Goal: Task Accomplishment & Management: Manage account settings

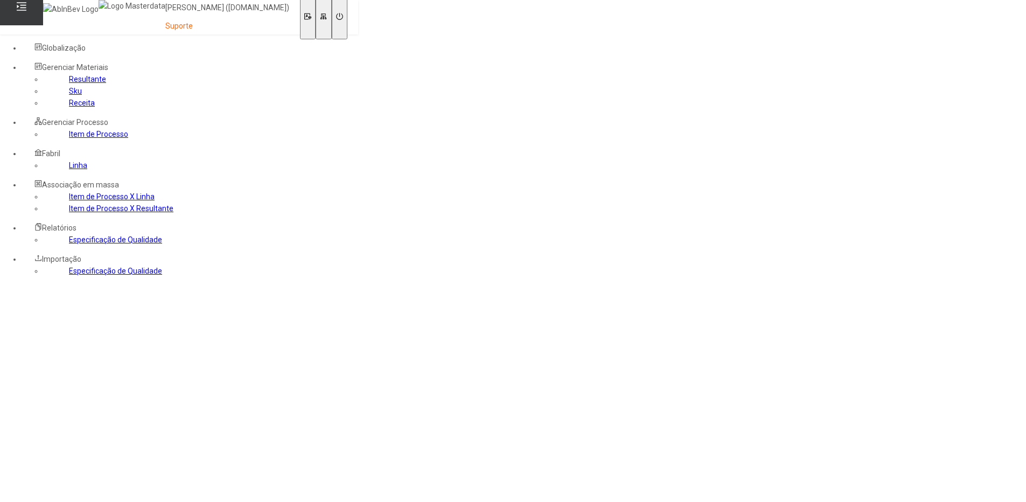
click at [69, 138] on link "Item de Processo" at bounding box center [98, 134] width 59 height 9
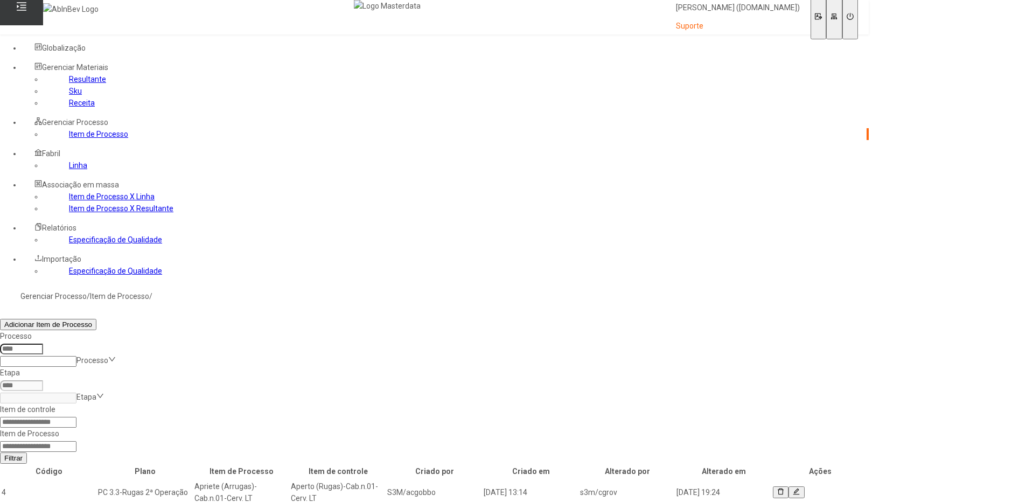
click at [804, 486] on button at bounding box center [796, 492] width 16 height 12
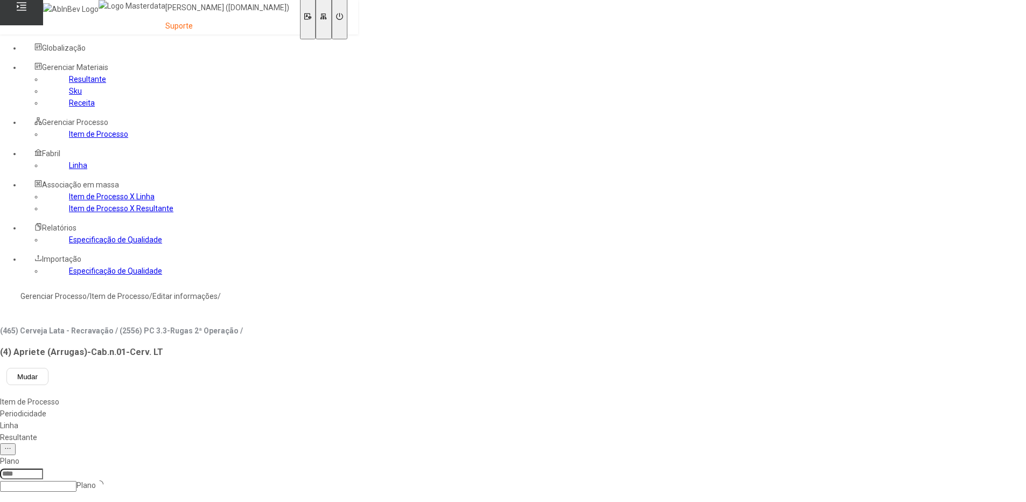
type input "*****"
type input "****"
click at [243, 419] on div "Linha" at bounding box center [121, 425] width 243 height 12
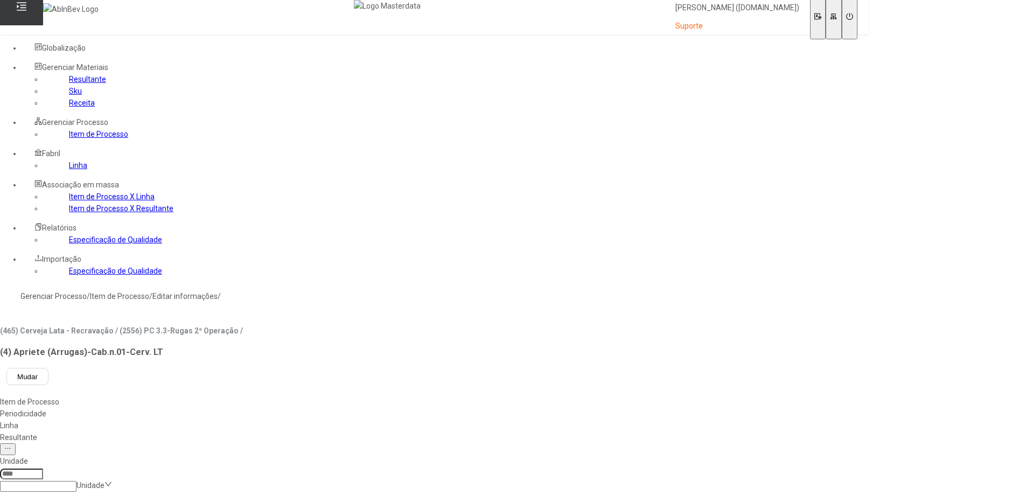
click at [341, 431] on div "Resultante" at bounding box center [434, 437] width 868 height 12
click at [69, 83] on link "Resultante" at bounding box center [87, 79] width 37 height 9
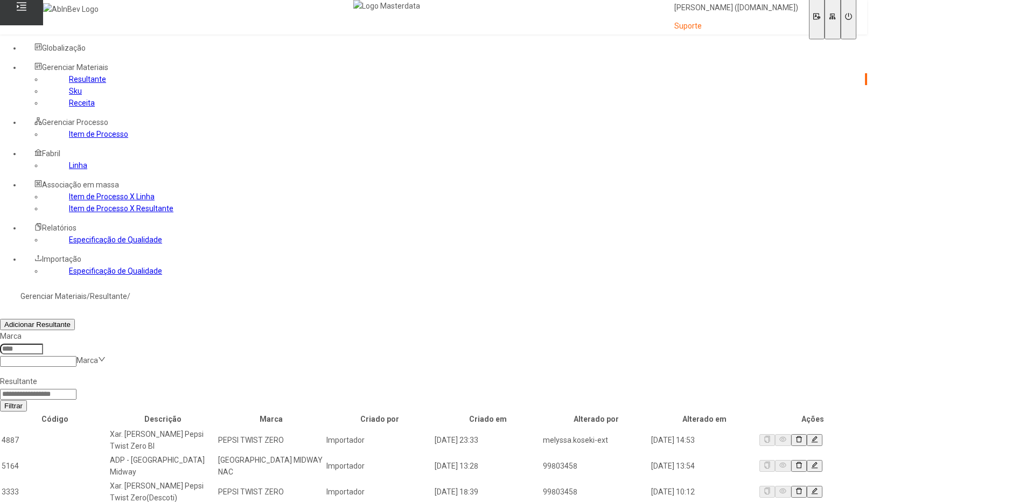
click at [69, 138] on link "Item de Processo" at bounding box center [98, 134] width 59 height 9
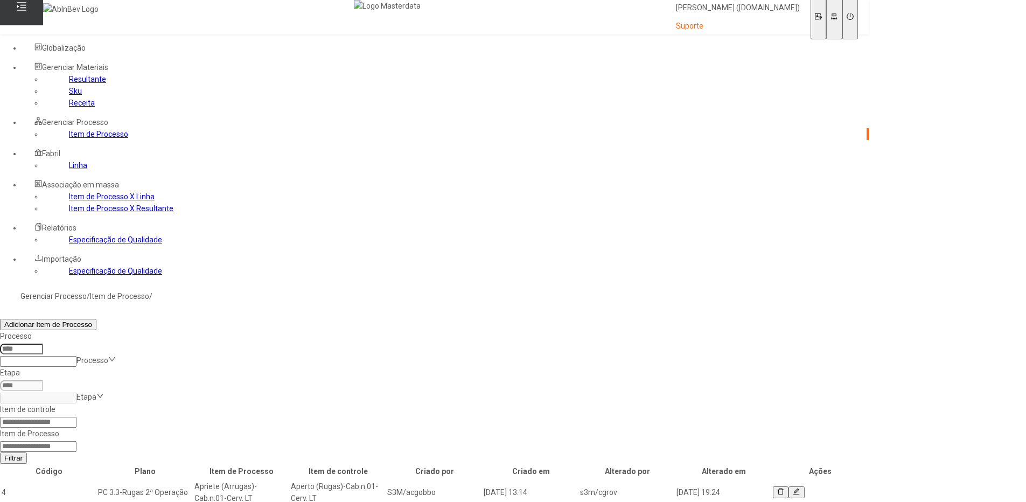
click at [69, 170] on link "Linha" at bounding box center [78, 165] width 18 height 9
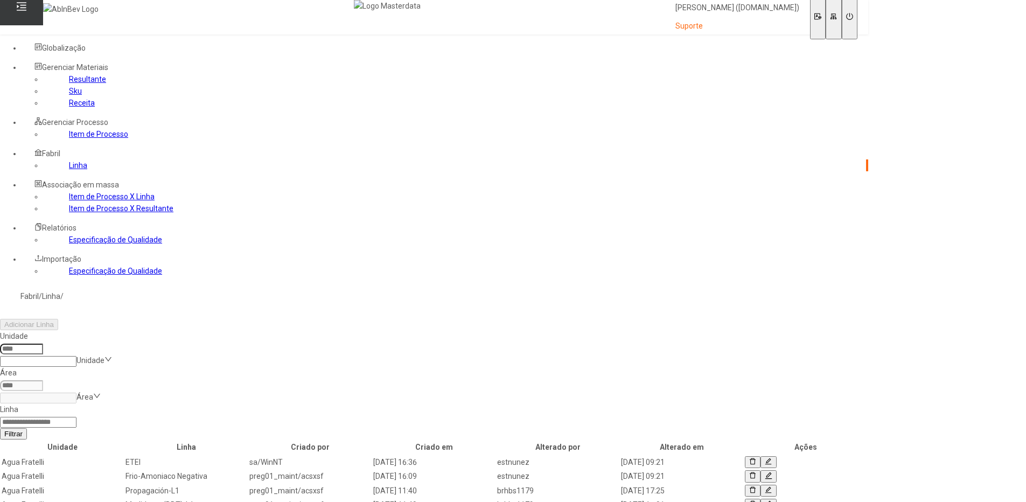
click at [776, 456] on button at bounding box center [768, 462] width 16 height 12
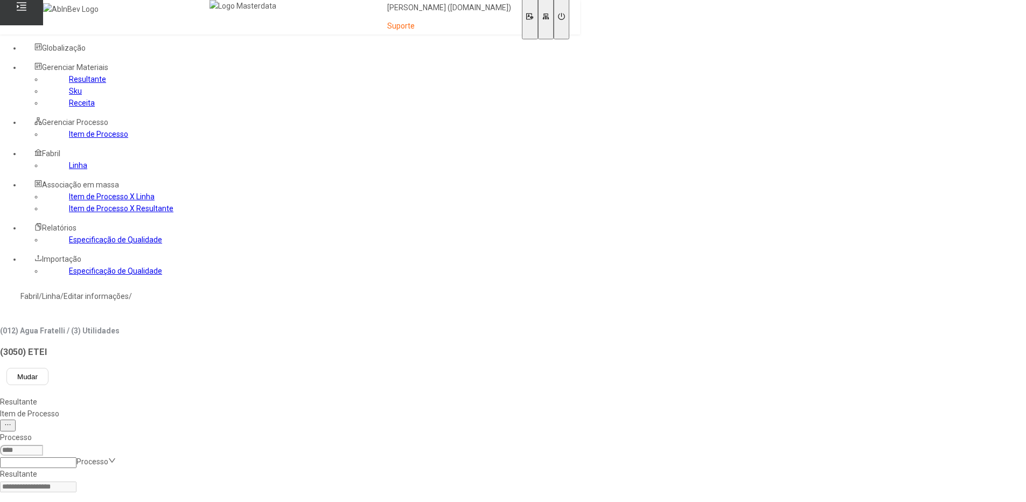
click at [251, 408] on div "Item de Processo" at bounding box center [290, 414] width 580 height 12
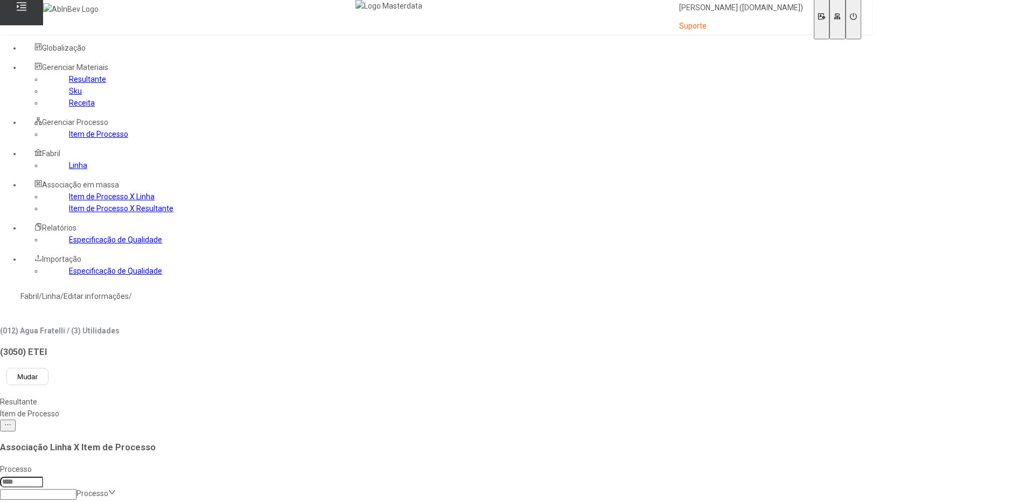
click at [180, 396] on div "Resultante" at bounding box center [436, 402] width 872 height 12
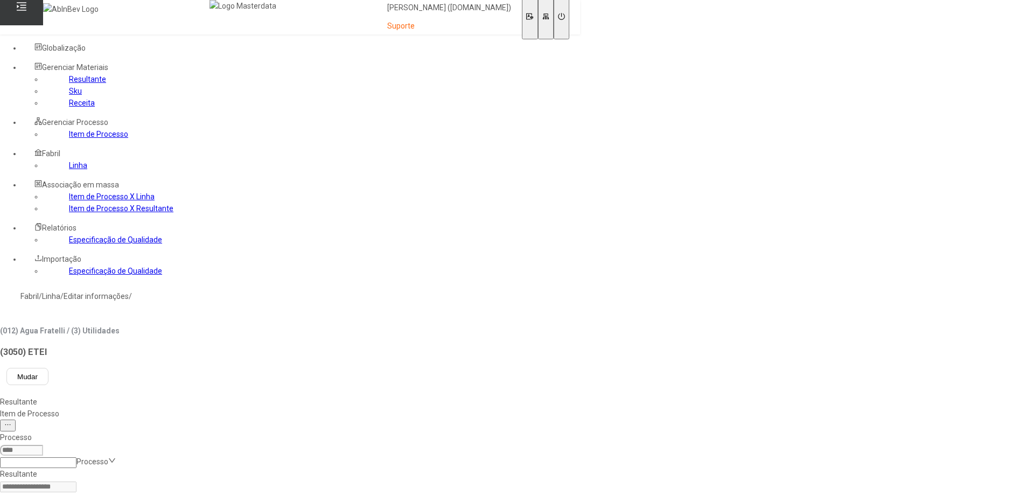
click at [238, 408] on div "Item de Processo" at bounding box center [290, 414] width 580 height 12
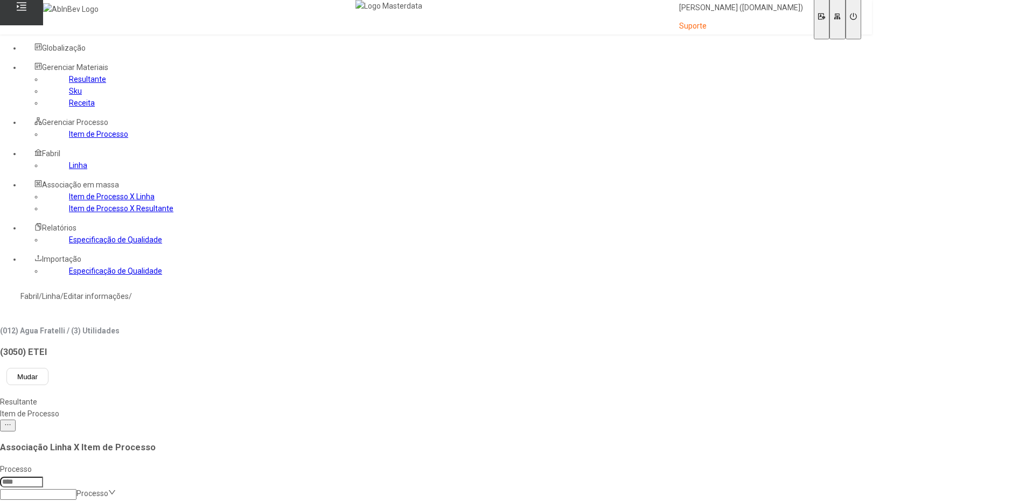
click at [69, 170] on link "Linha" at bounding box center [78, 165] width 18 height 9
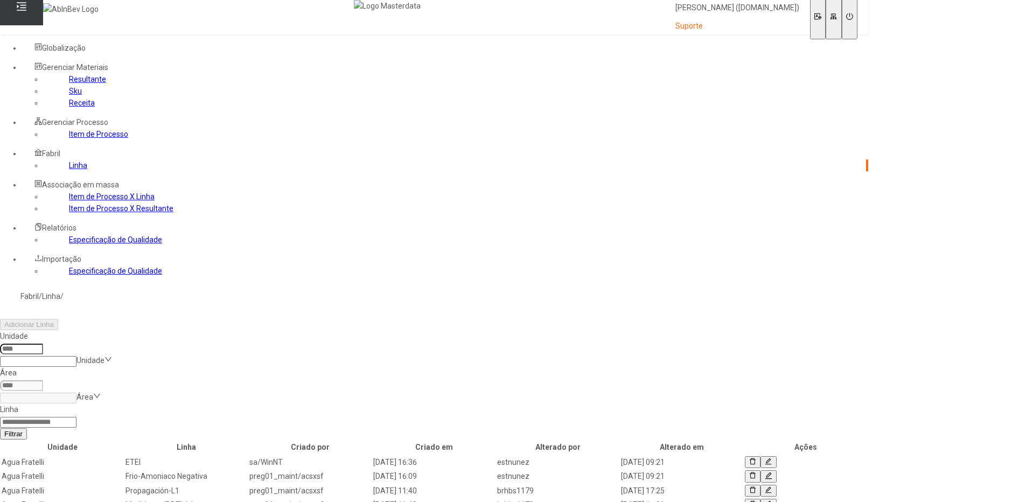
click at [69, 138] on link "Item de Processo" at bounding box center [98, 134] width 59 height 9
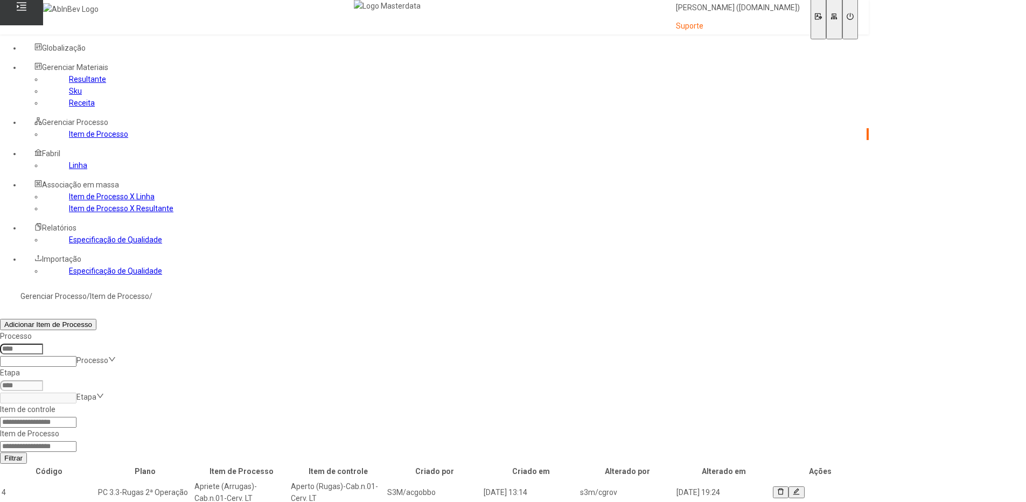
click at [69, 170] on link "Linha" at bounding box center [78, 165] width 18 height 9
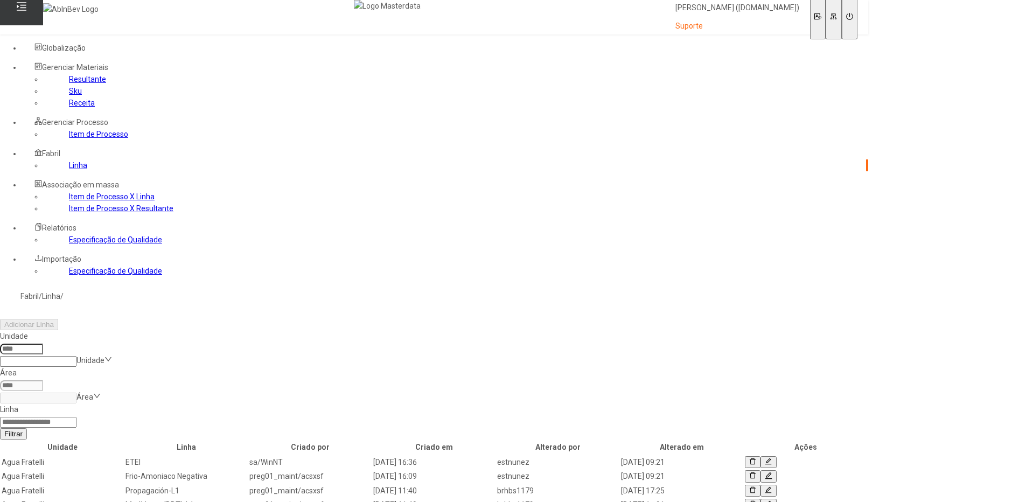
click at [69, 138] on link "Item de Processo" at bounding box center [98, 134] width 59 height 9
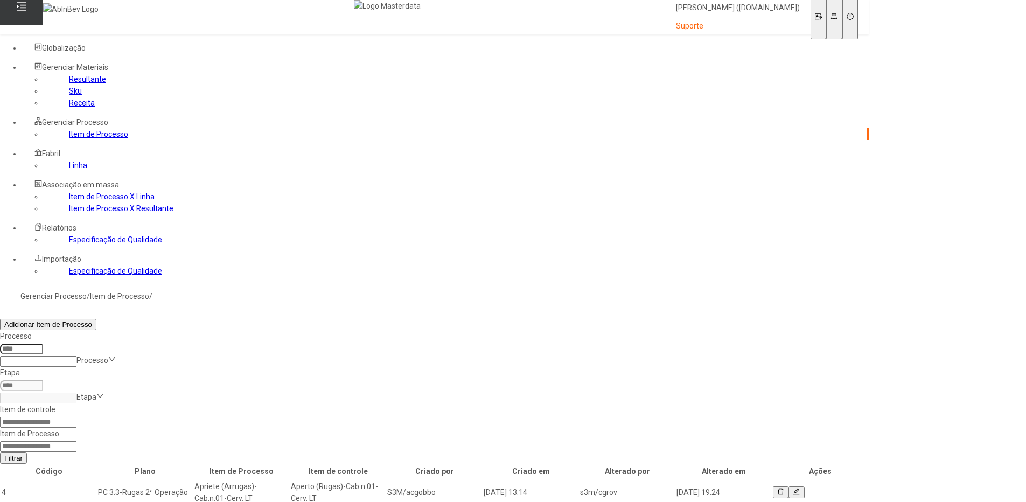
click at [69, 107] on link "Receita" at bounding box center [82, 103] width 26 height 9
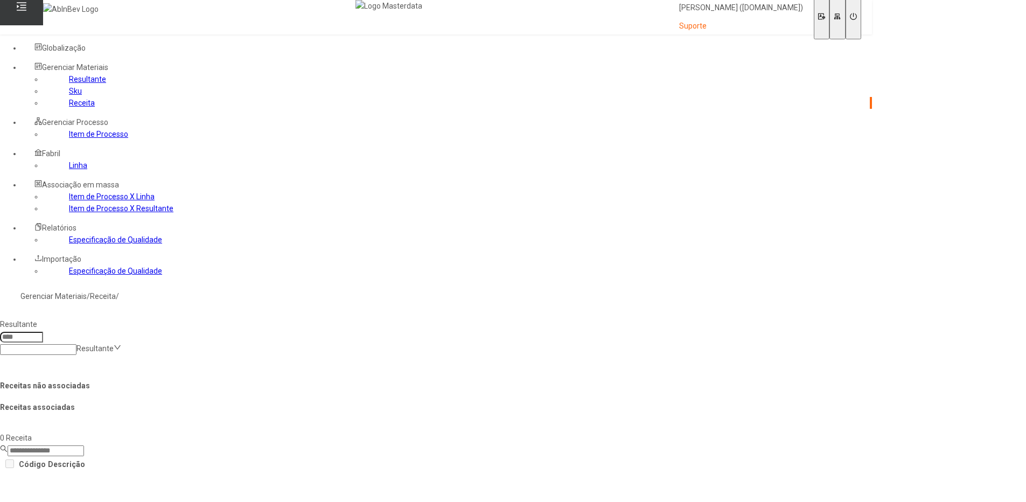
click at [69, 83] on link "Resultante" at bounding box center [87, 79] width 37 height 9
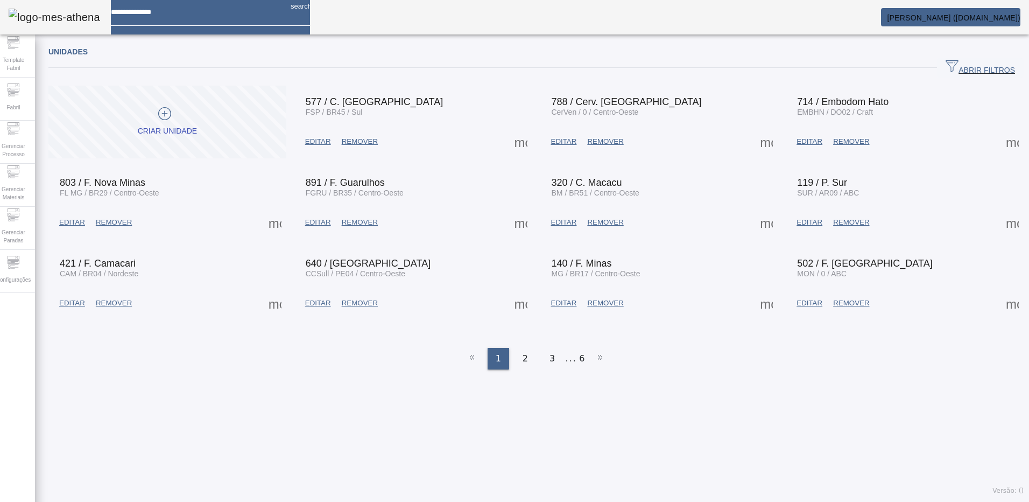
click at [112, 361] on div "Unidades ABRIR FILTROS Pesquise por Código descrição ou sigla LIMPAR FILTRAR Cr…" at bounding box center [536, 211] width 976 height 332
click at [165, 17] on input at bounding box center [196, 8] width 171 height 17
click at [144, 15] on input at bounding box center [196, 8] width 171 height 17
type input "**********"
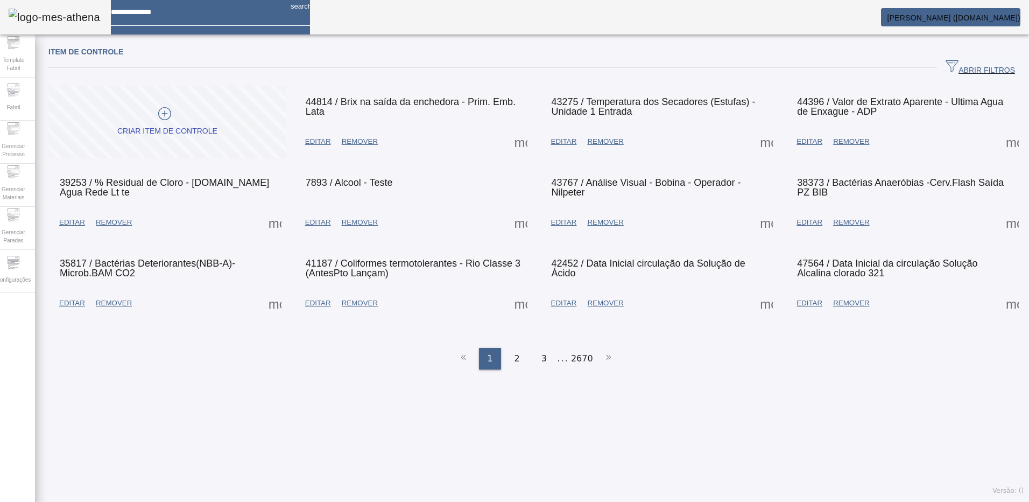
click at [517, 145] on span at bounding box center [521, 142] width 26 height 26
click at [474, 501] on div at bounding box center [514, 502] width 1029 height 0
click at [509, 142] on span at bounding box center [521, 142] width 26 height 26
click at [490, 501] on div at bounding box center [514, 502] width 1029 height 0
click at [324, 136] on span "EDITAR" at bounding box center [318, 141] width 26 height 11
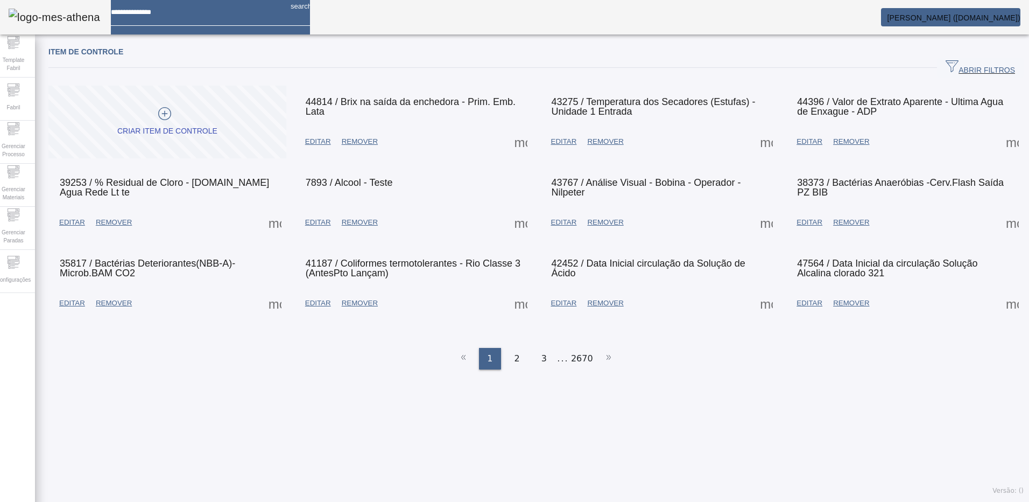
click at [314, 142] on span "EDITAR" at bounding box center [318, 141] width 26 height 11
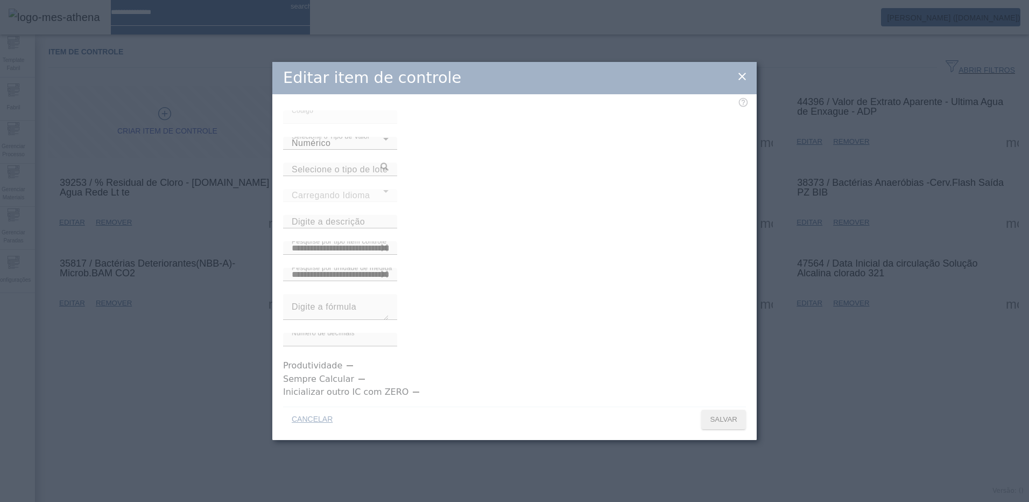
type input "**********"
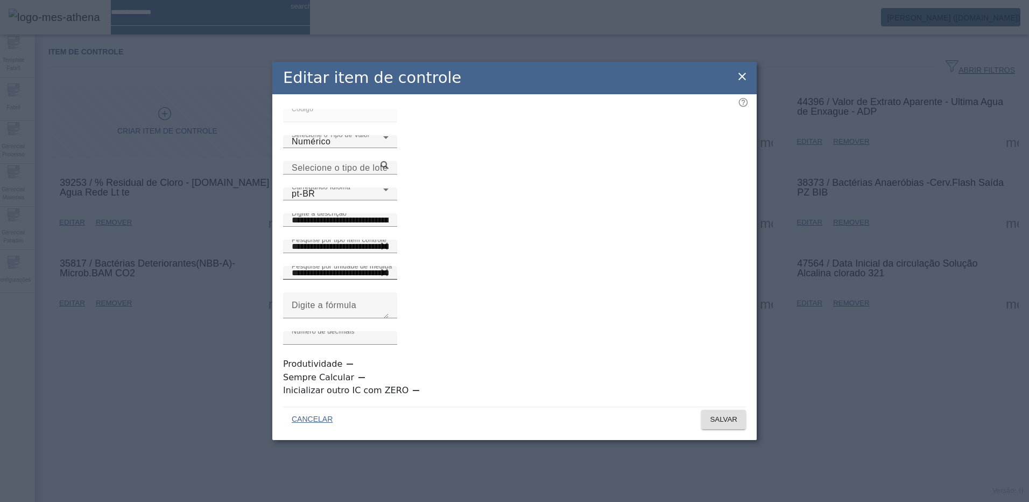
scroll to position [3, 0]
click at [739, 83] on icon at bounding box center [742, 76] width 13 height 13
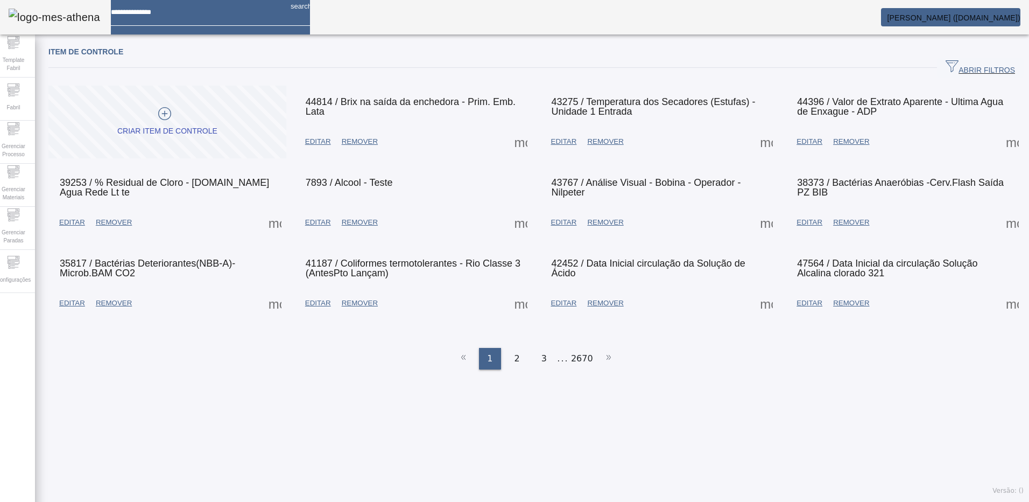
click at [321, 142] on span "EDITAR" at bounding box center [318, 141] width 26 height 11
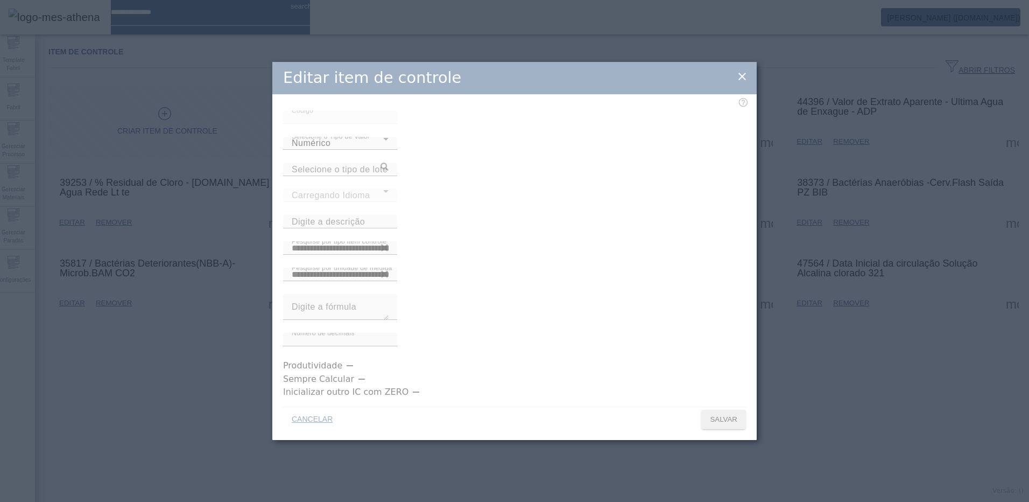
type input "**********"
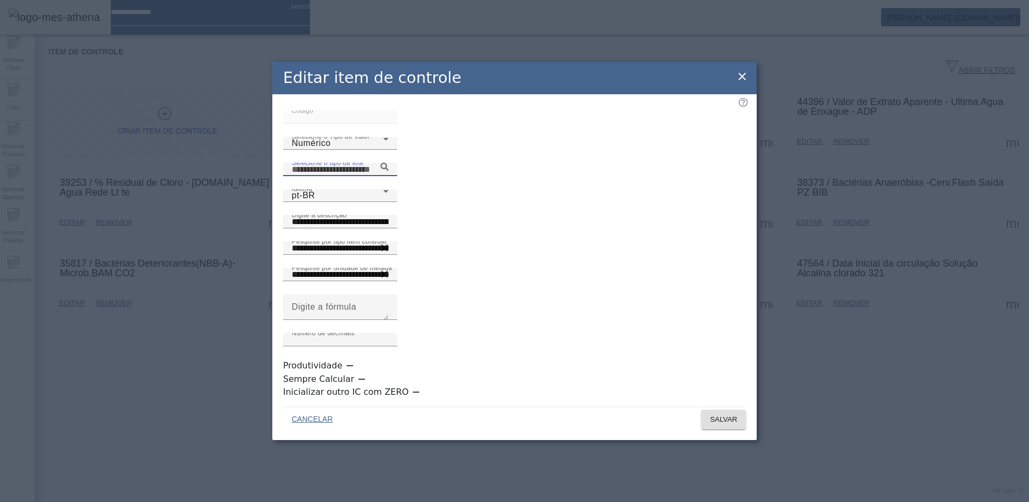
click at [389, 176] on input "Selecione o tipo de lote" at bounding box center [340, 169] width 97 height 13
click at [742, 83] on icon at bounding box center [742, 76] width 13 height 13
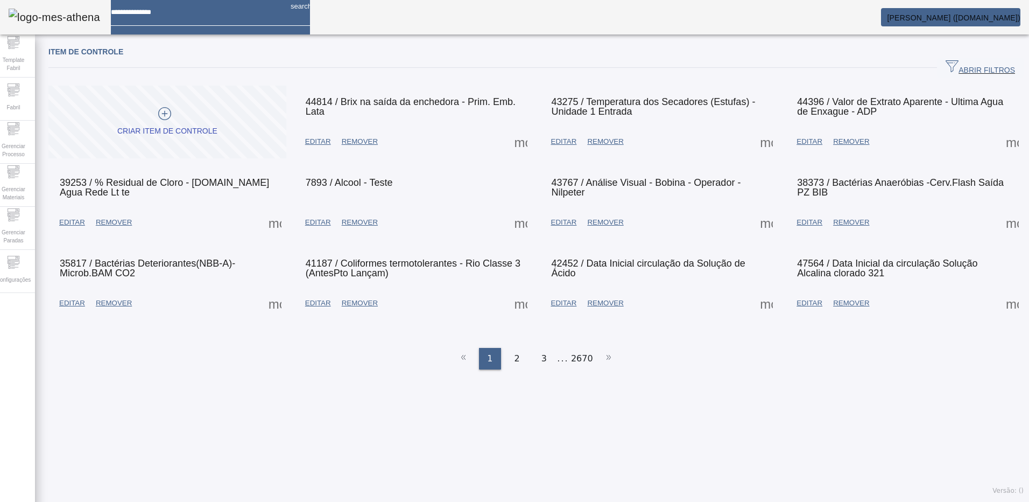
click at [949, 67] on span "ABRIR FILTROS" at bounding box center [980, 68] width 69 height 16
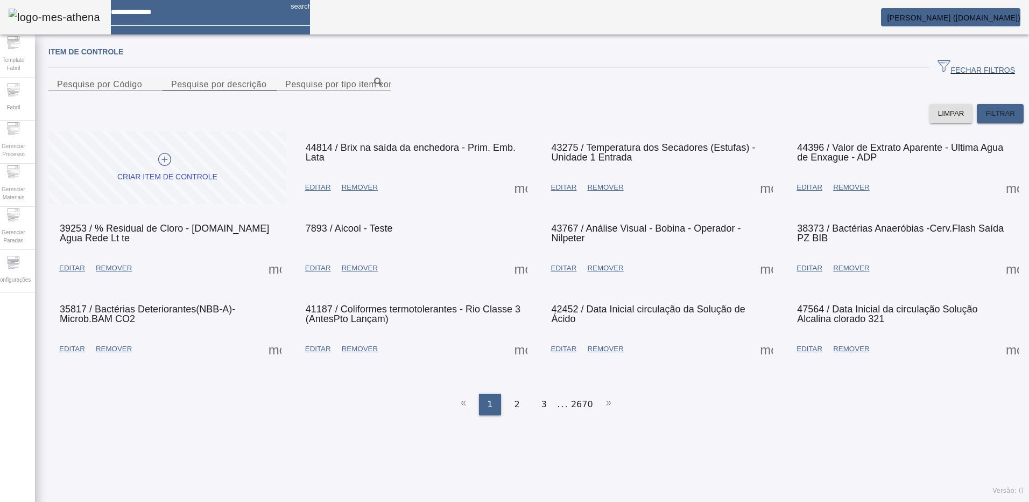
click at [246, 89] on mat-label "Pesquise por descrição" at bounding box center [218, 84] width 95 height 9
click at [246, 91] on input "Pesquise por descrição" at bounding box center [219, 84] width 97 height 13
click at [112, 89] on mat-label "Pesquise por Código" at bounding box center [99, 84] width 85 height 9
click at [112, 91] on input "Pesquise por Código" at bounding box center [105, 84] width 97 height 13
click at [389, 481] on div "Item de controle FECHAR FILTROS Pesquise por Código Pesquise por descrição Pesq…" at bounding box center [536, 271] width 1002 height 462
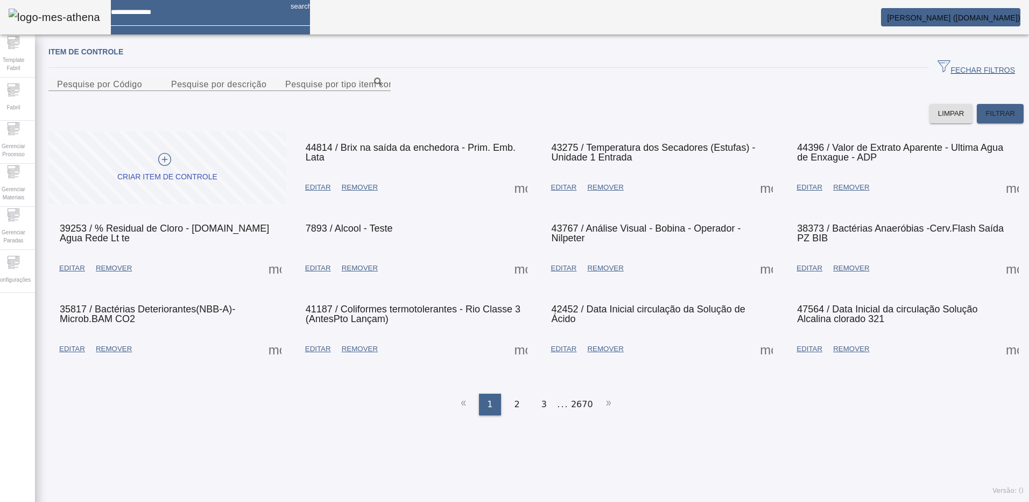
click at [314, 354] on span "EDITAR" at bounding box center [318, 348] width 26 height 11
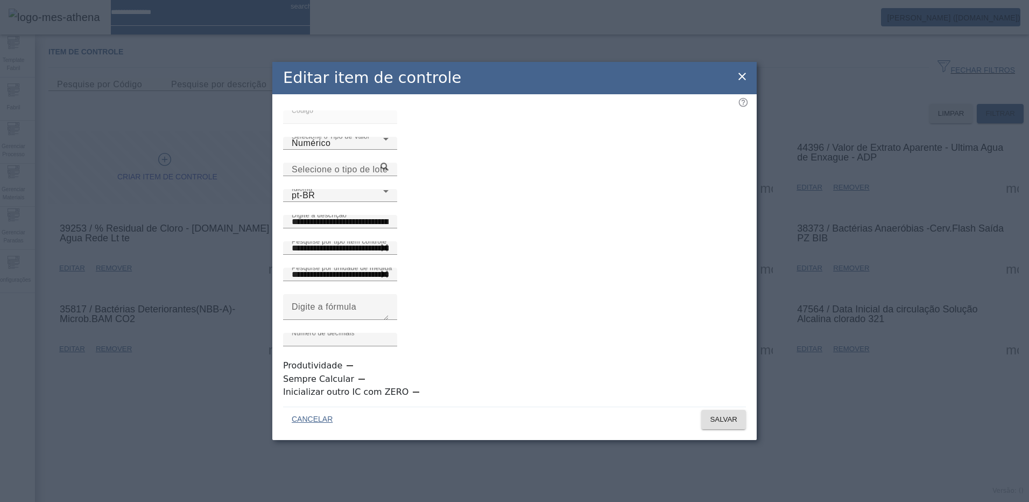
click at [744, 83] on icon at bounding box center [742, 76] width 13 height 13
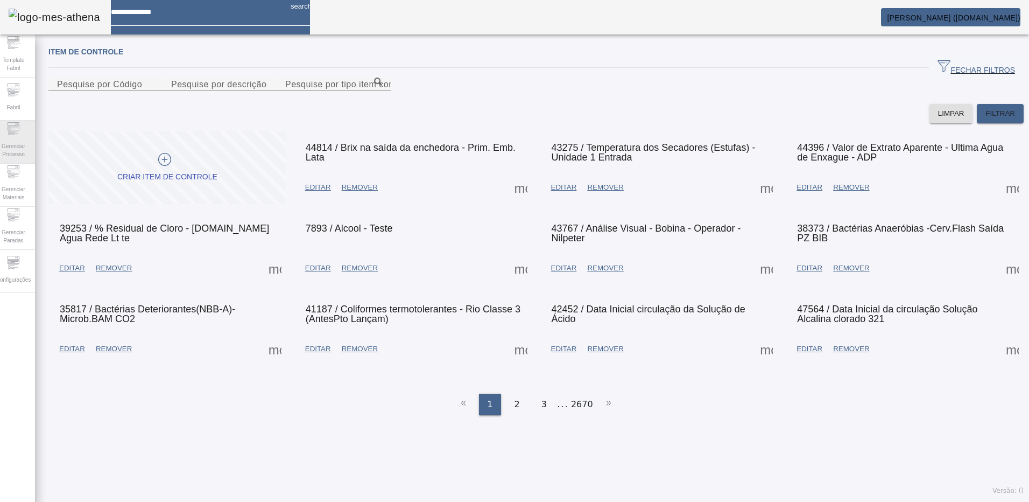
click at [24, 144] on span "Gerenciar Processo" at bounding box center [13, 150] width 32 height 23
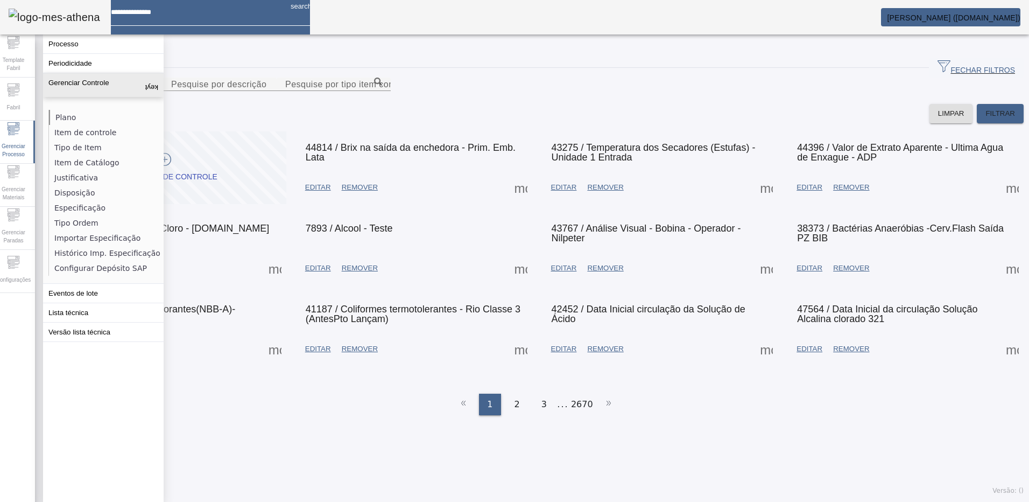
click at [80, 116] on li "Plano" at bounding box center [106, 117] width 114 height 15
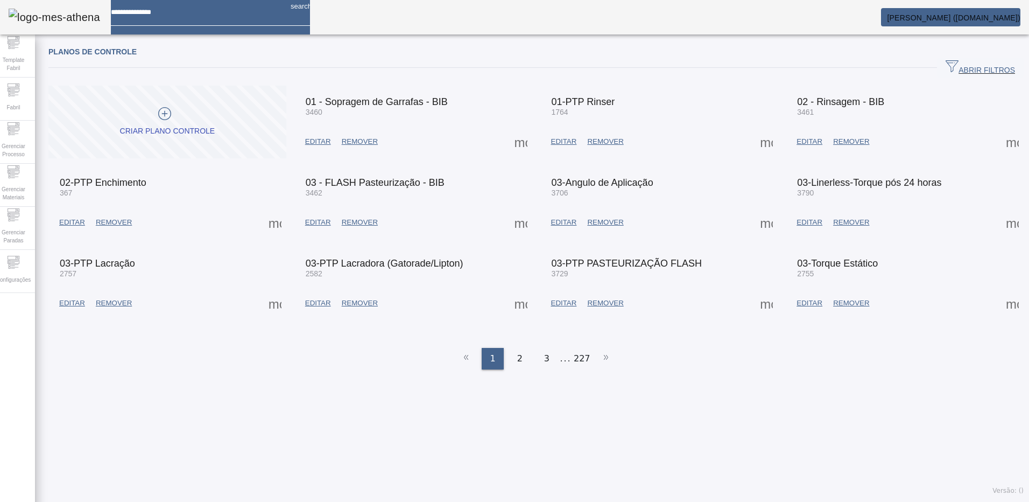
click at [318, 140] on span "EDITAR" at bounding box center [318, 141] width 26 height 11
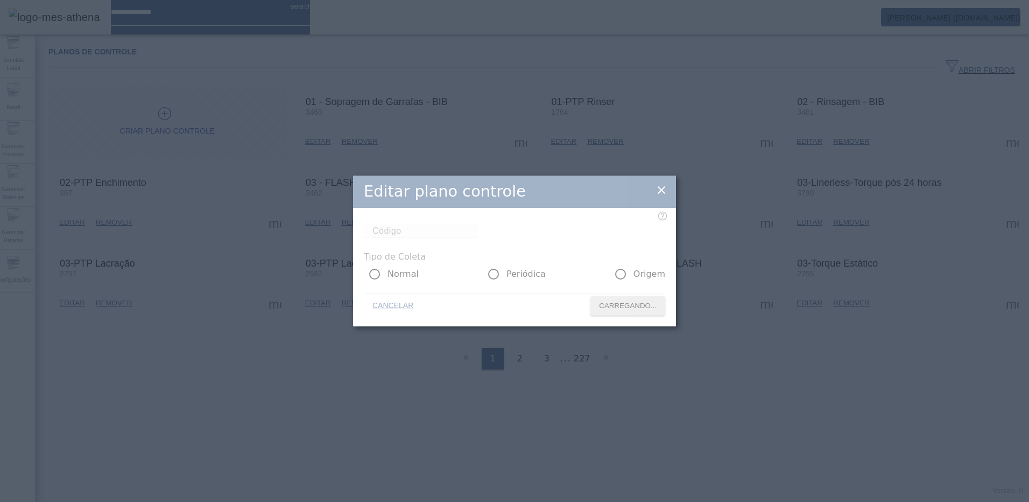
type input "****"
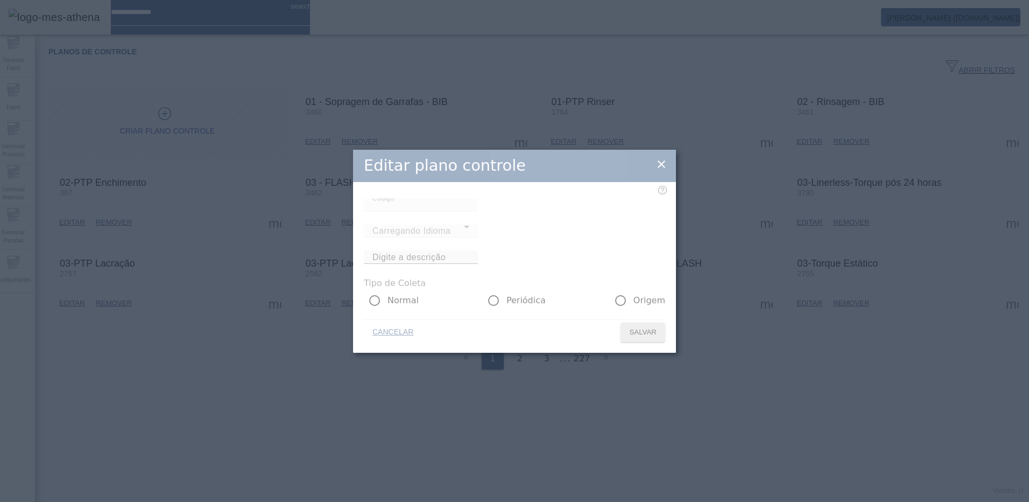
type input "**********"
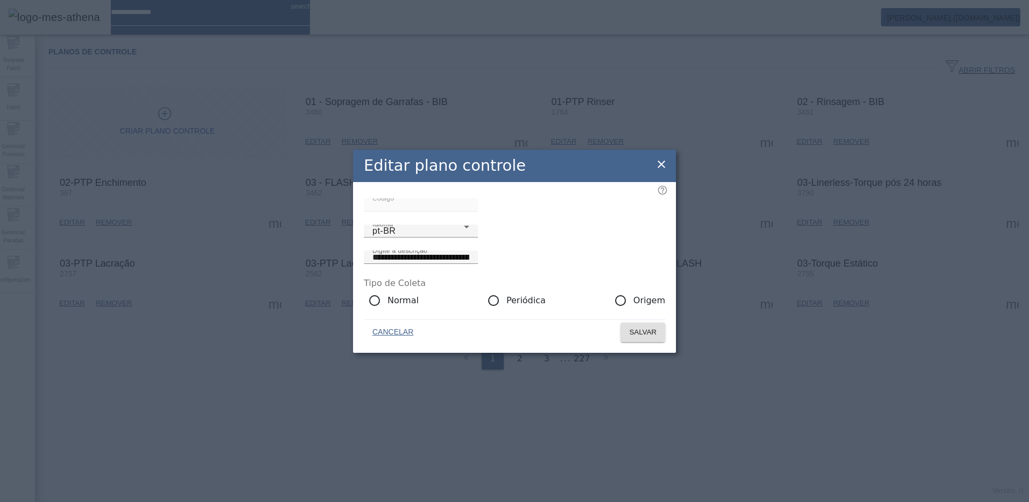
click at [664, 158] on icon at bounding box center [661, 164] width 13 height 13
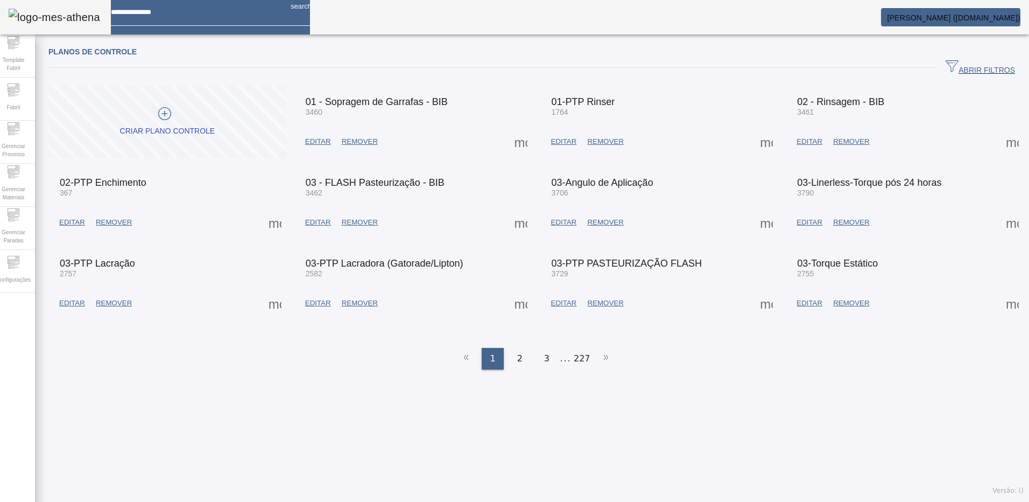
click at [513, 141] on span at bounding box center [521, 142] width 26 height 26
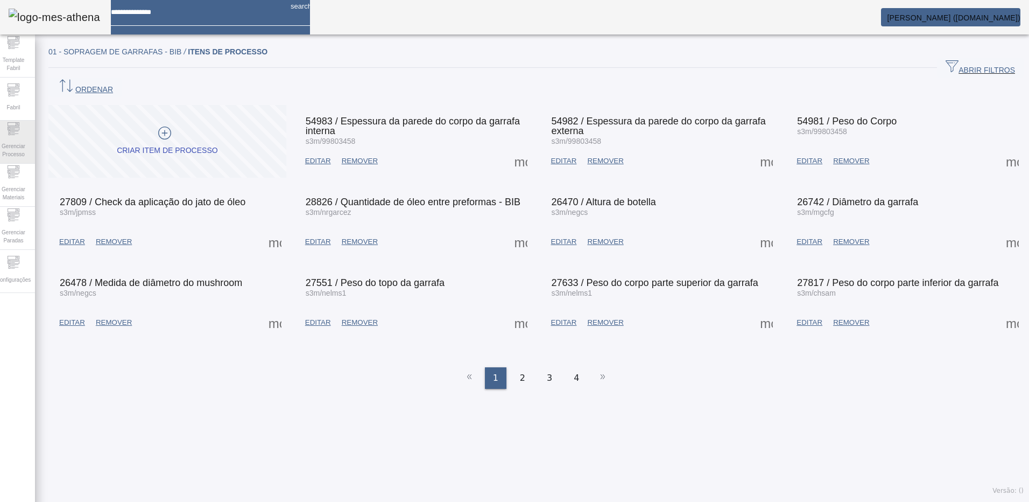
click at [19, 148] on span "Gerenciar Processo" at bounding box center [13, 150] width 32 height 23
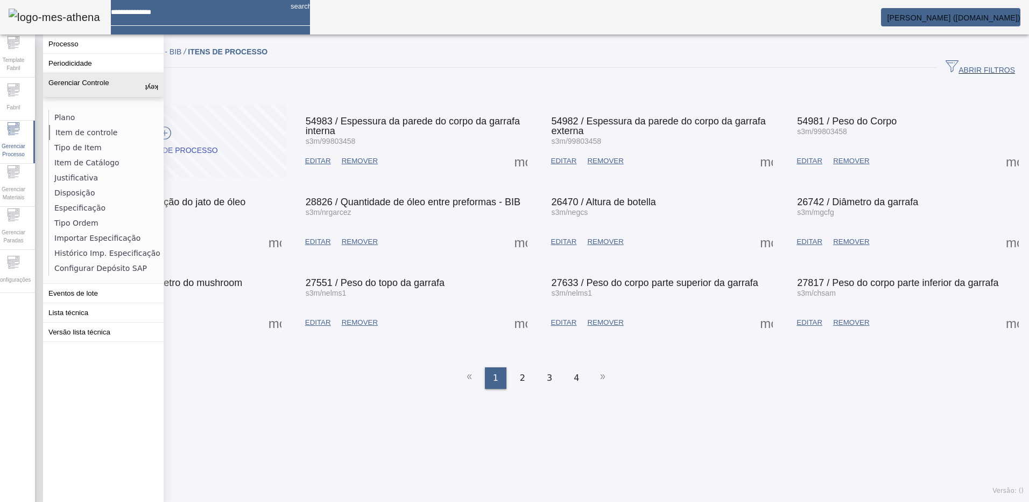
click at [64, 135] on li "Item de controle" at bounding box center [106, 132] width 114 height 15
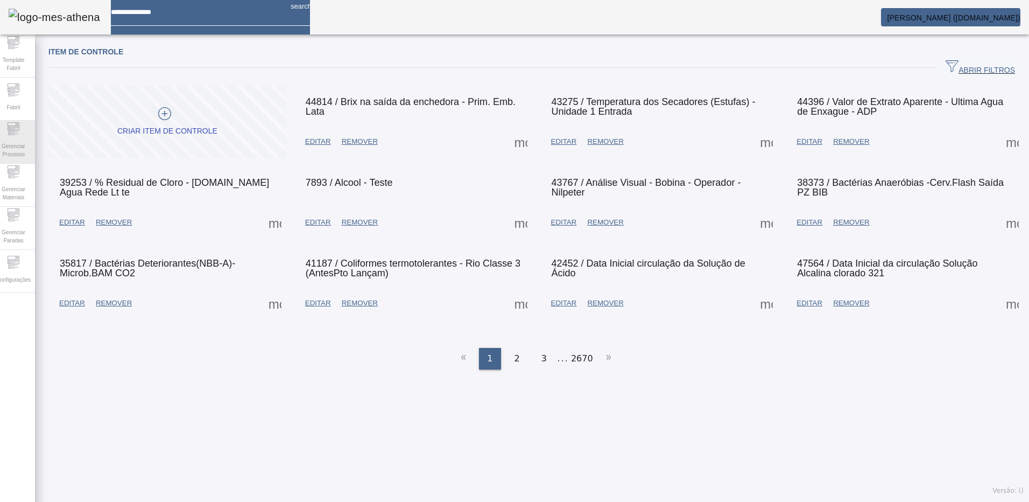
click at [18, 135] on icon at bounding box center [13, 128] width 13 height 13
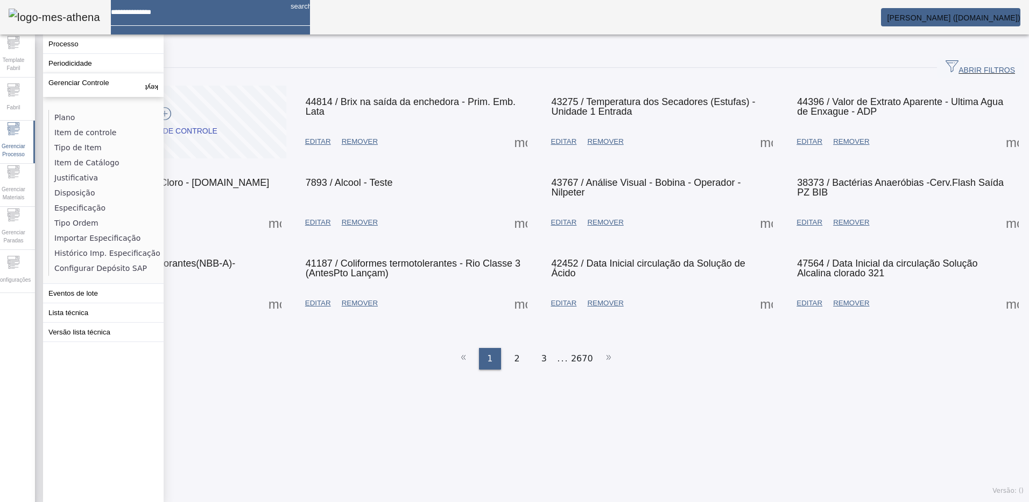
click at [608, 406] on div "Item de controle ABRIR FILTROS Pesquise por Código Pesquise por descrição Pesqu…" at bounding box center [536, 271] width 1002 height 462
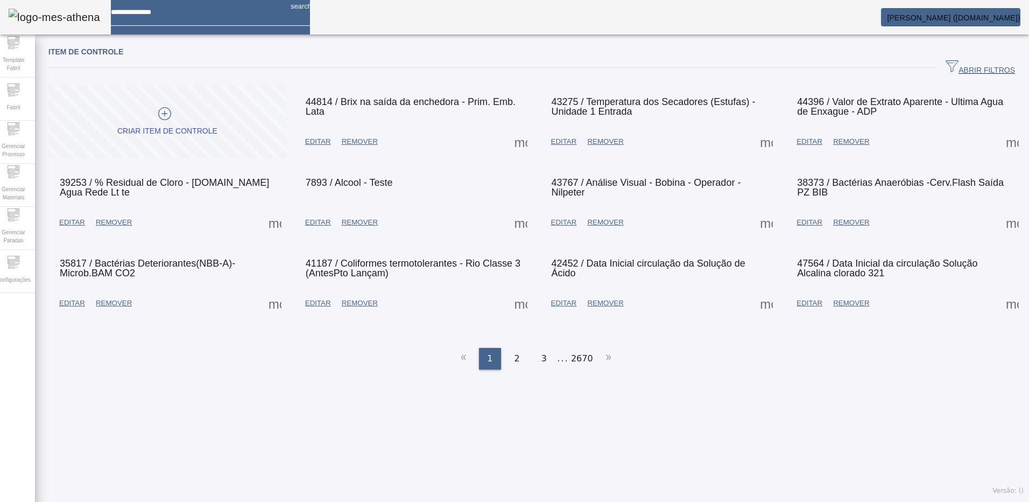
click at [695, 452] on div "Item de controle ABRIR FILTROS Pesquise por Código Pesquise por descrição Pesqu…" at bounding box center [536, 271] width 1002 height 462
click at [17, 145] on span "Gerenciar Processo" at bounding box center [13, 150] width 32 height 23
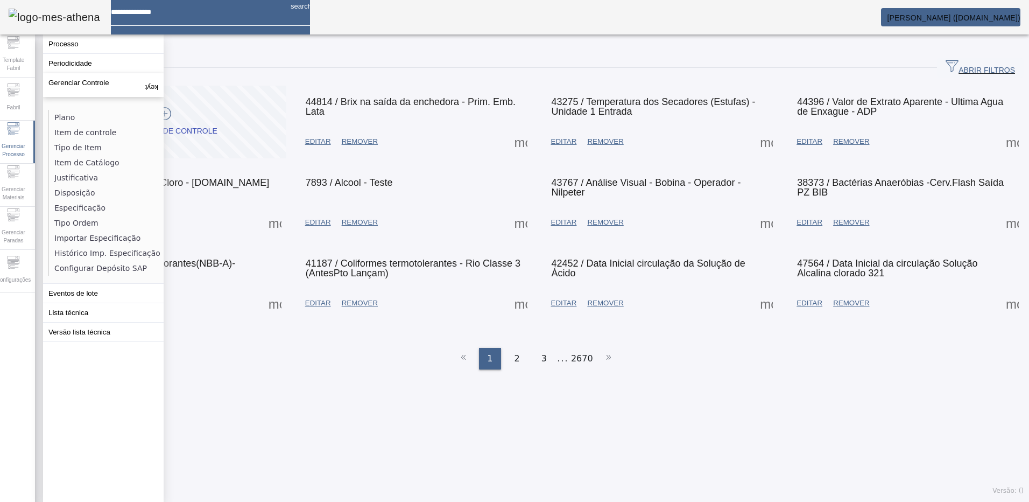
click at [293, 394] on div "Item de controle ABRIR FILTROS Pesquise por Código Pesquise por descrição Pesqu…" at bounding box center [536, 271] width 1002 height 462
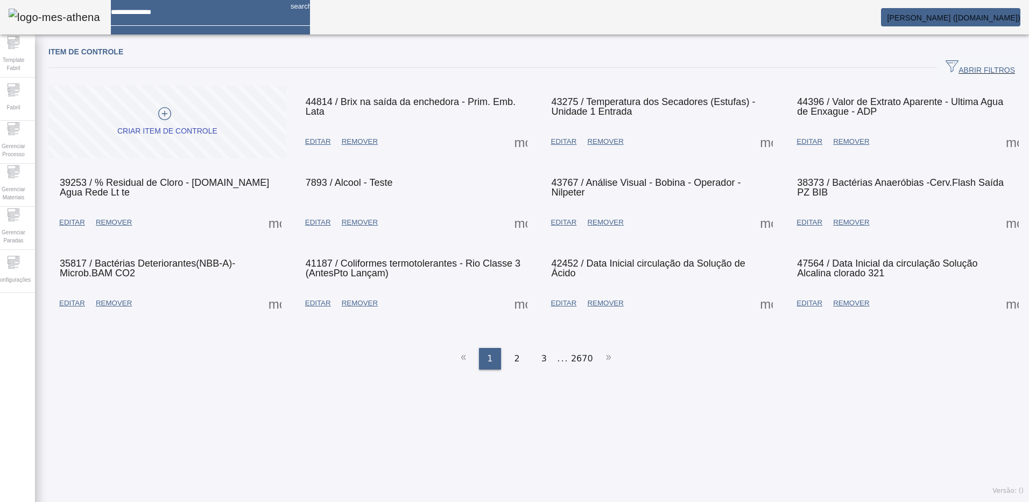
click at [276, 229] on span at bounding box center [275, 222] width 26 height 26
drag, startPoint x: 170, startPoint y: 403, endPoint x: 188, endPoint y: 354, distance: 52.8
click at [170, 501] on div at bounding box center [514, 502] width 1029 height 0
